Goal: Task Accomplishment & Management: Manage account settings

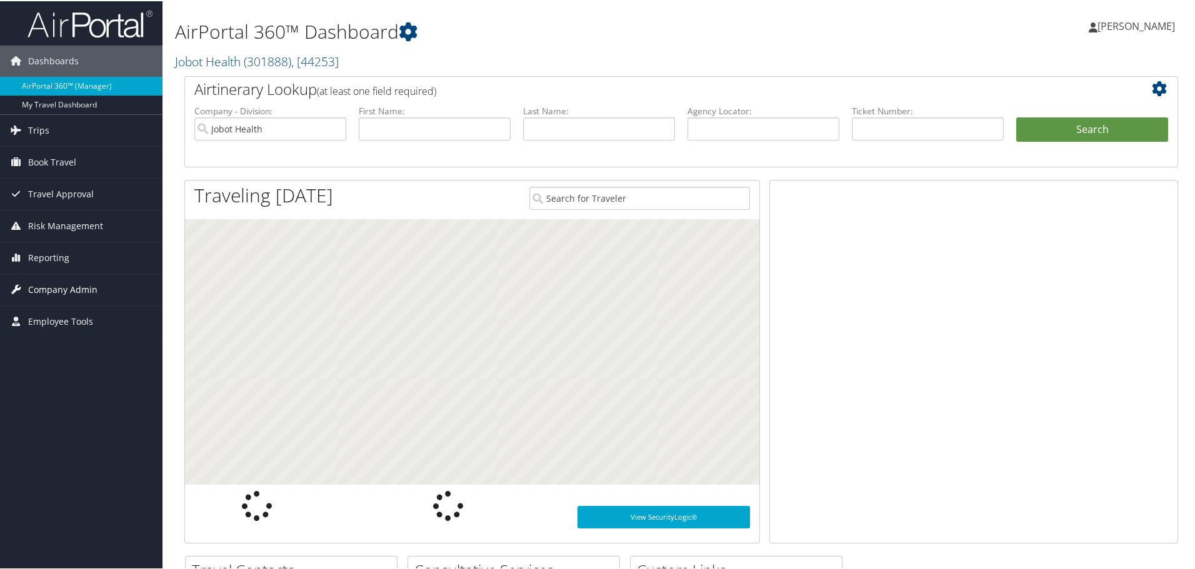
click at [76, 289] on span "Company Admin" at bounding box center [62, 288] width 69 height 31
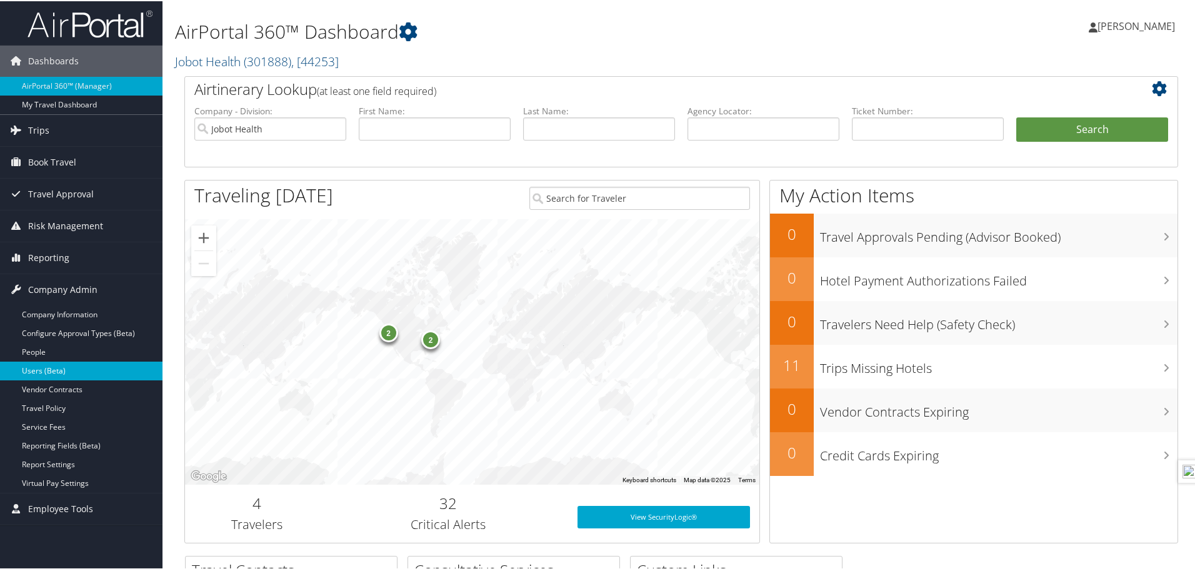
click at [69, 366] on link "Users (Beta)" at bounding box center [81, 370] width 162 height 19
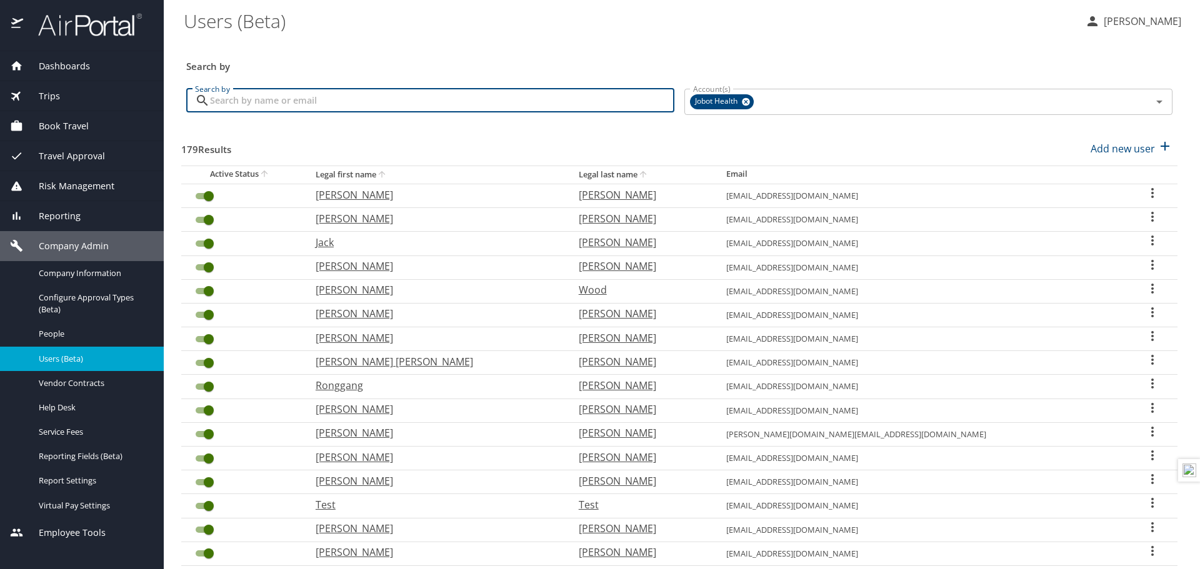
click at [550, 105] on input "Search by" at bounding box center [442, 101] width 464 height 24
type input "akbar"
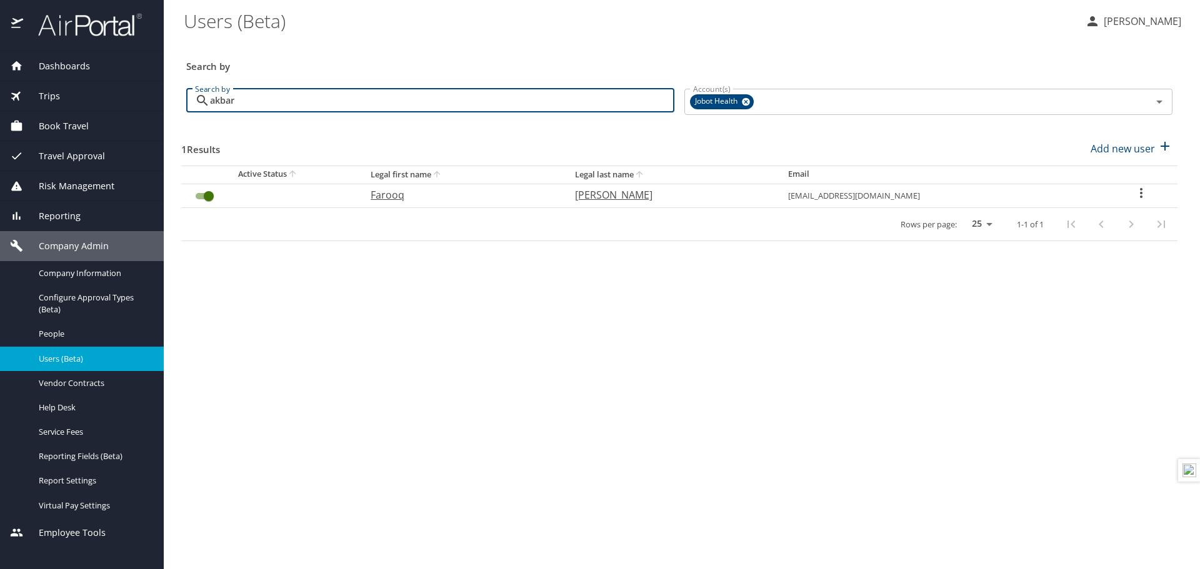
click at [399, 191] on p "Farooq" at bounding box center [460, 194] width 179 height 15
select select "US"
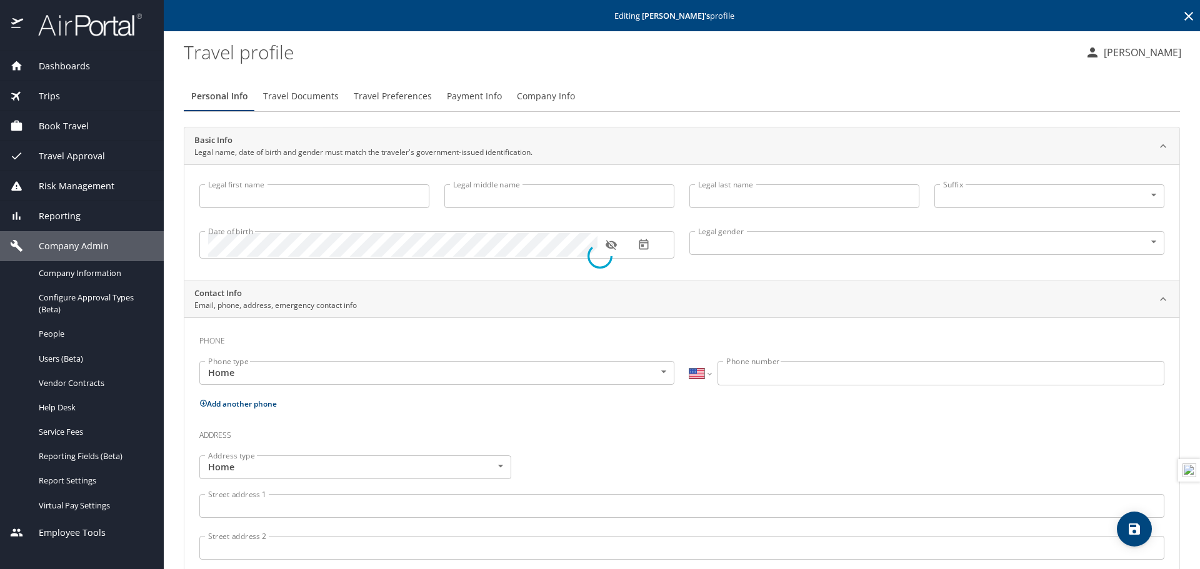
type input "Farooq"
type input "Akbar"
type input "Male"
select select "US"
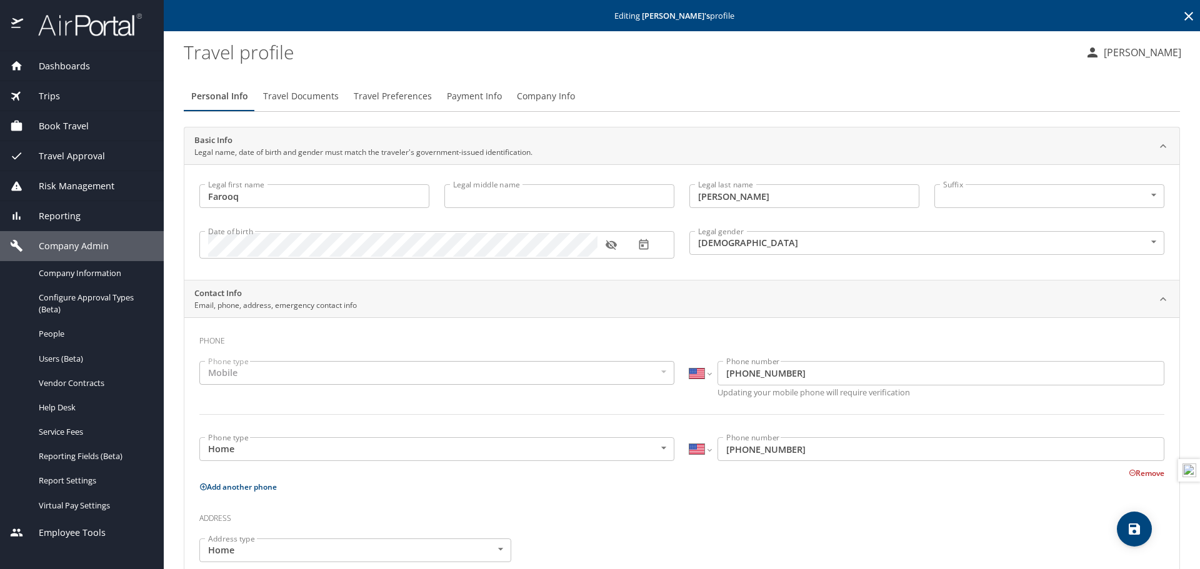
click at [86, 37] on link at bounding box center [82, 33] width 117 height 11
